Goal: Obtain resource: Download file/media

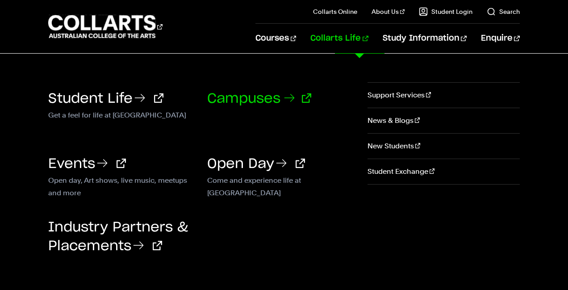
click at [273, 98] on link "Campuses" at bounding box center [259, 98] width 104 height 13
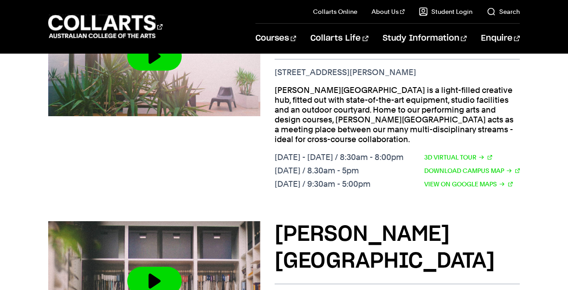
scroll to position [763, 0]
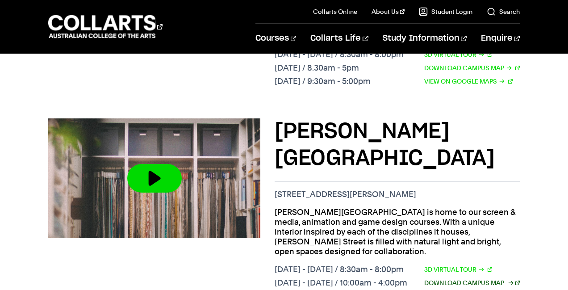
click at [468, 278] on link "Download Campus Map" at bounding box center [472, 283] width 96 height 10
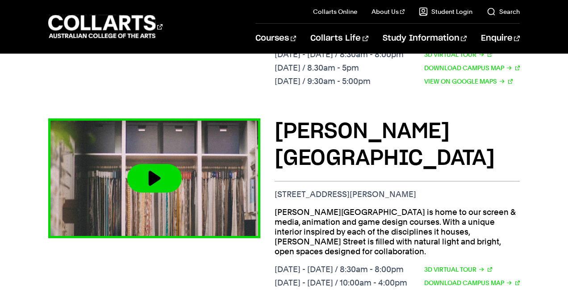
scroll to position [763, 0]
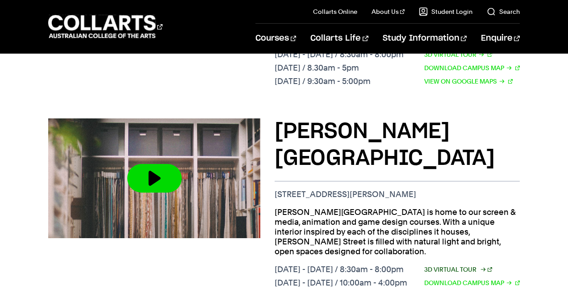
click at [462, 264] on link "3D Virtual Tour" at bounding box center [458, 269] width 68 height 10
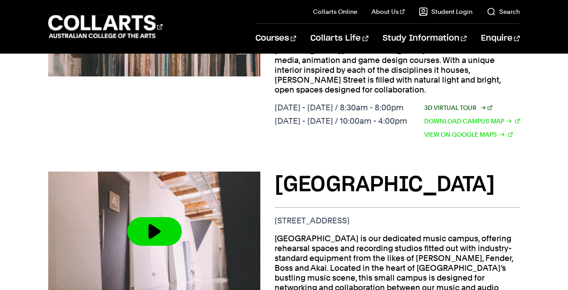
scroll to position [950, 0]
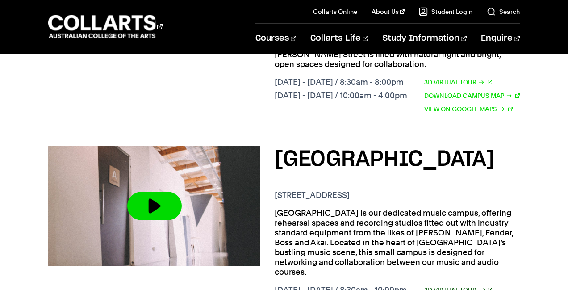
click at [450, 285] on link "3D Virtual Tour" at bounding box center [458, 290] width 68 height 10
